Goal: Navigation & Orientation: Find specific page/section

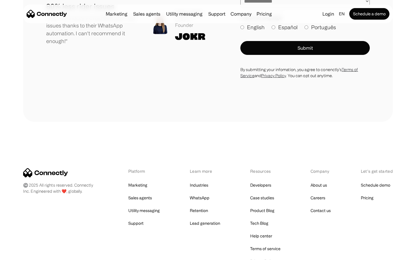
scroll to position [3177, 0]
